Goal: Register for event/course

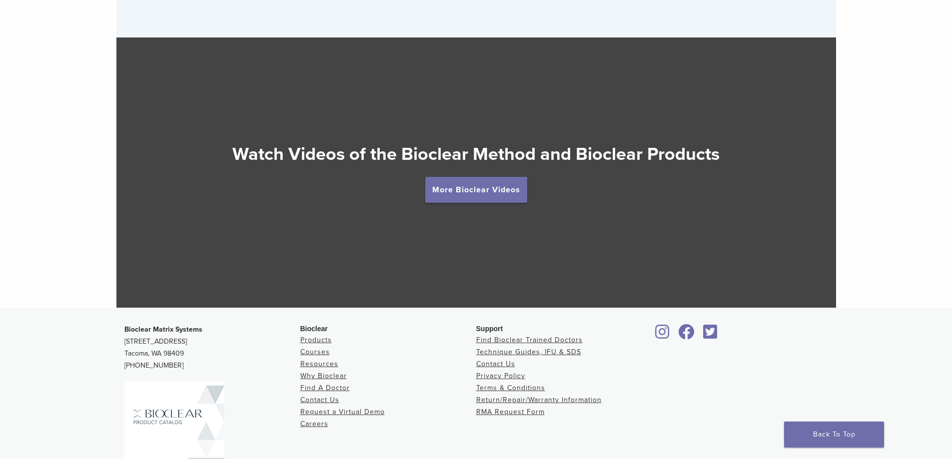
scroll to position [1799, 0]
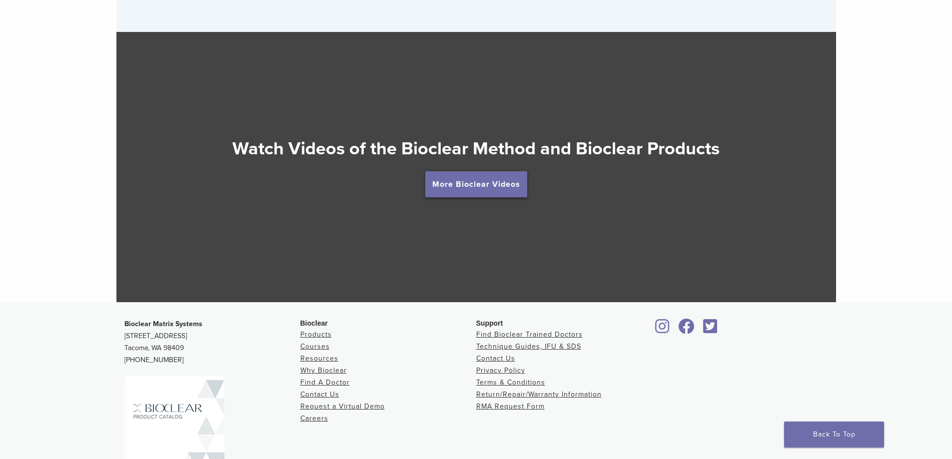
click at [476, 192] on link "More Bioclear Videos" at bounding box center [476, 184] width 102 height 26
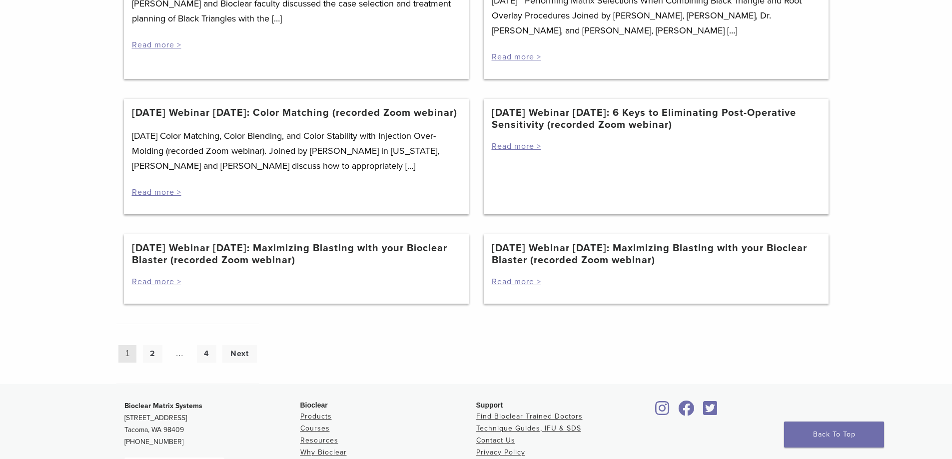
scroll to position [997, 0]
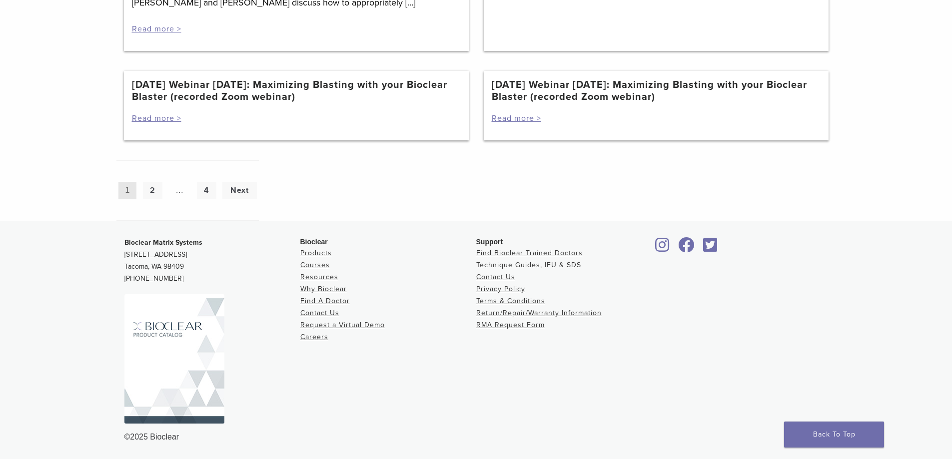
click at [521, 267] on link "Technique Guides, IFU & SDS" at bounding box center [528, 265] width 105 height 8
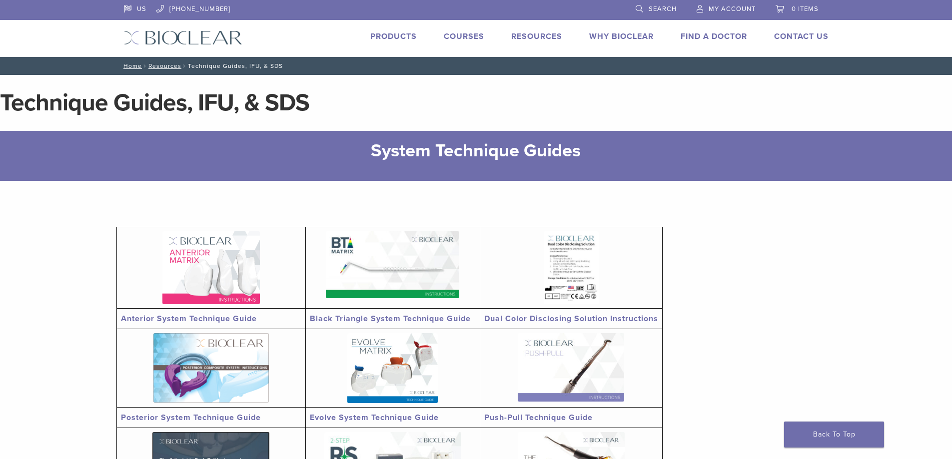
click at [467, 33] on link "Courses" at bounding box center [464, 36] width 40 height 10
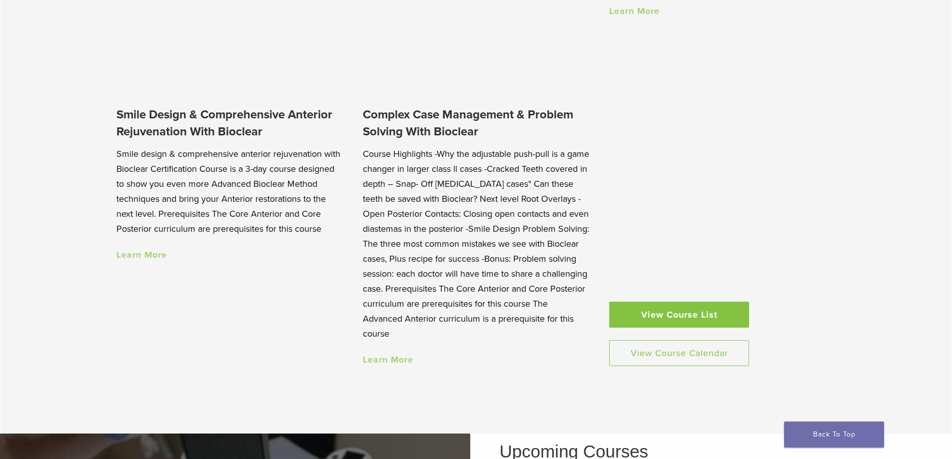
scroll to position [999, 0]
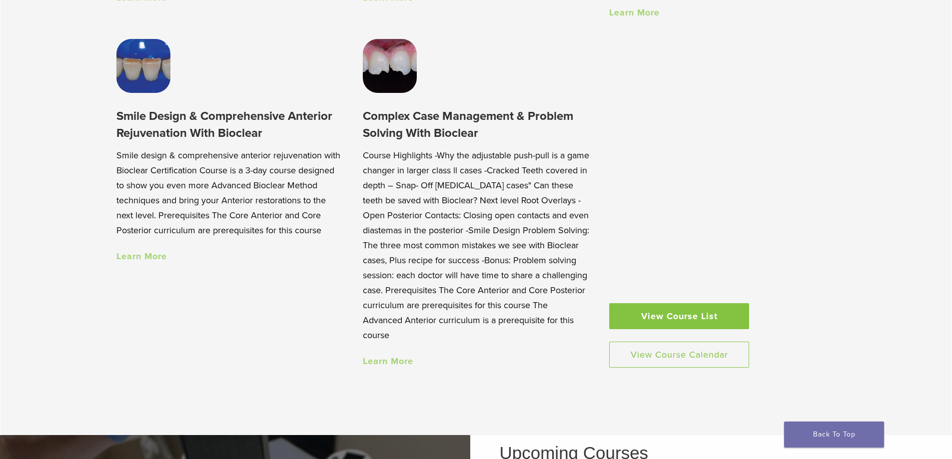
click at [662, 317] on link "View Course List" at bounding box center [679, 316] width 140 height 26
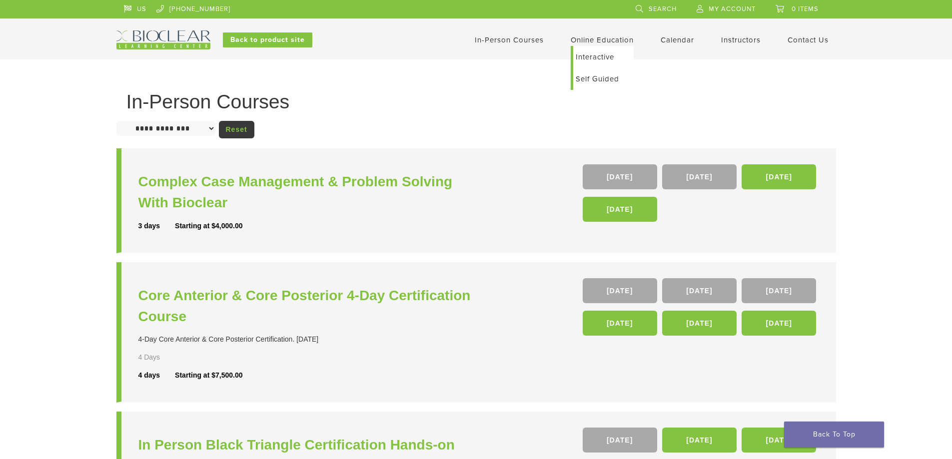
click at [604, 79] on link "Self Guided" at bounding box center [603, 79] width 60 height 22
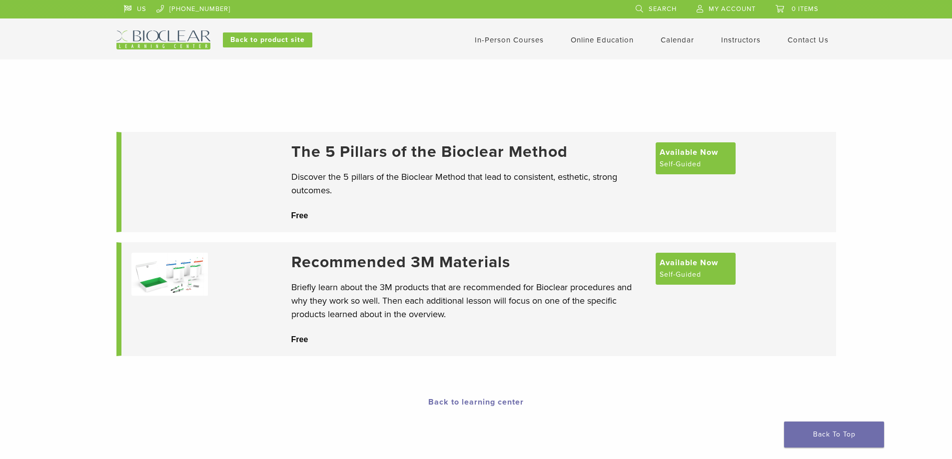
drag, startPoint x: 96, startPoint y: 74, endPoint x: 88, endPoint y: 66, distance: 11.3
click at [95, 74] on div at bounding box center [476, 84] width 952 height 50
click at [667, 154] on span "Available Now" at bounding box center [689, 151] width 58 height 12
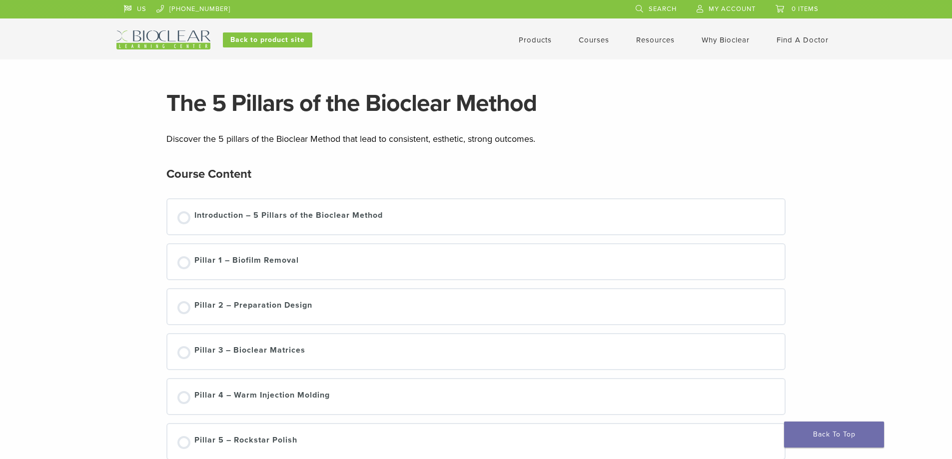
click at [673, 163] on div "Course Content" at bounding box center [476, 174] width 620 height 24
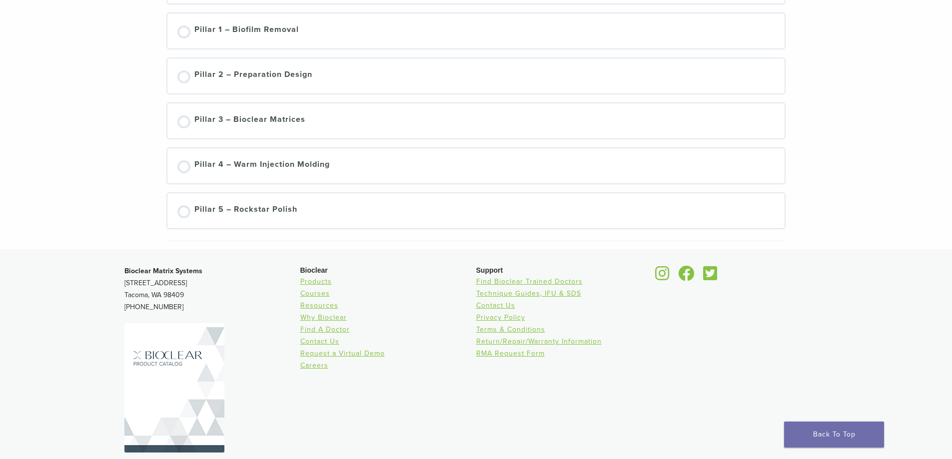
scroll to position [260, 0]
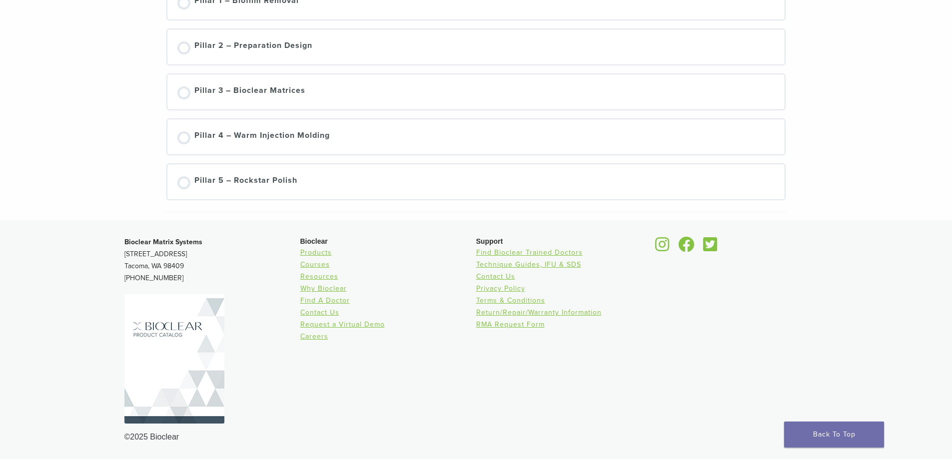
click at [157, 177] on div "Section builder not enabled for post $post_id The 5 Pillars of the Bioclear Met…" at bounding box center [476, 10] width 952 height 421
